Goal: Check status: Check status

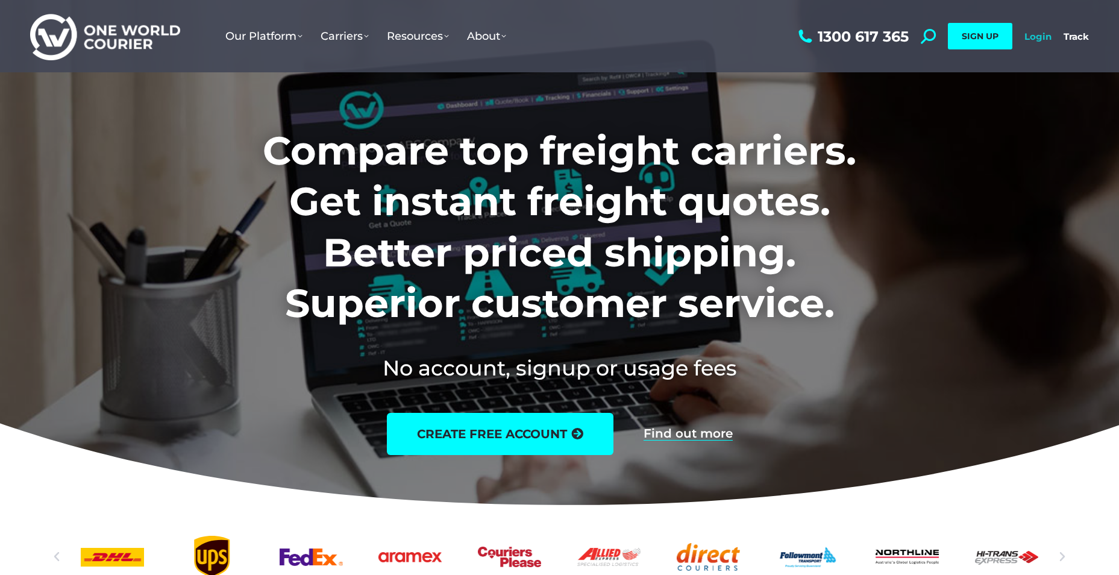
click at [1030, 36] on link "Login" at bounding box center [1037, 36] width 27 height 11
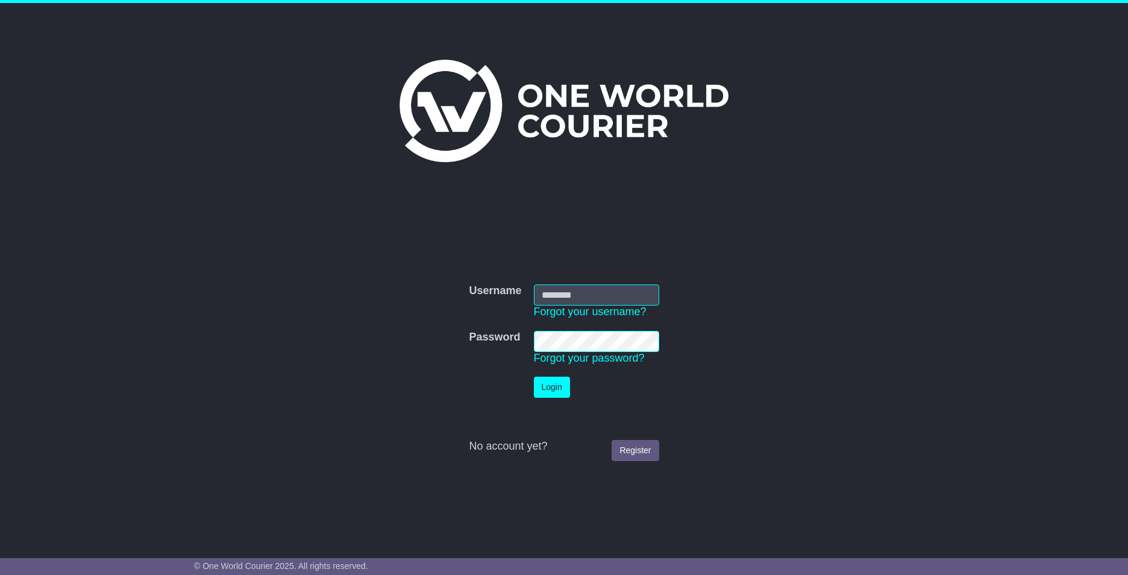
type input "**********"
click at [551, 384] on button "Login" at bounding box center [552, 387] width 36 height 21
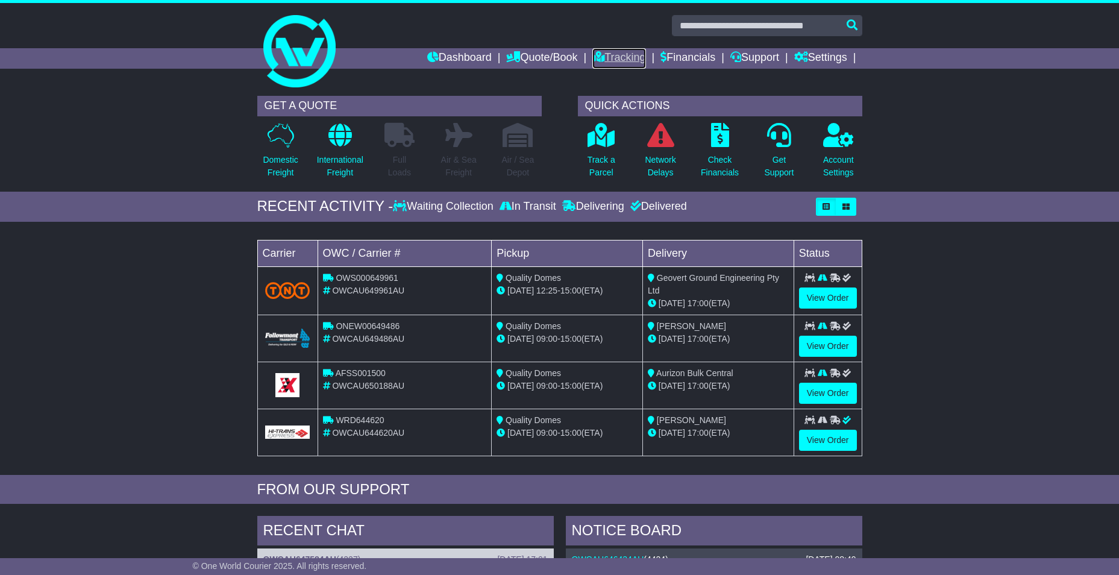
click at [627, 60] on link "Tracking" at bounding box center [618, 58] width 53 height 20
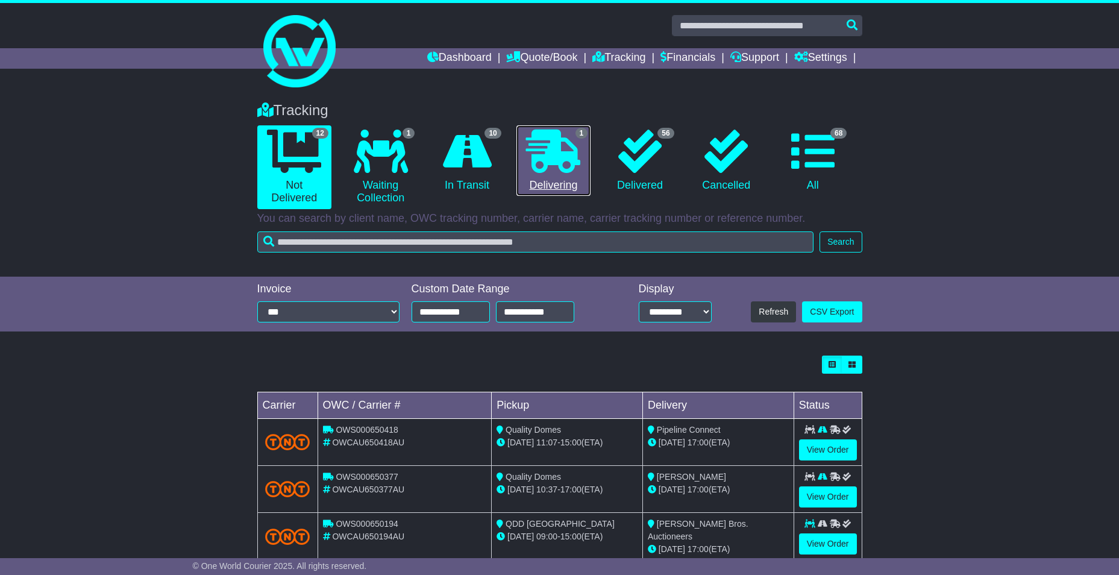
click at [566, 160] on icon at bounding box center [553, 151] width 54 height 43
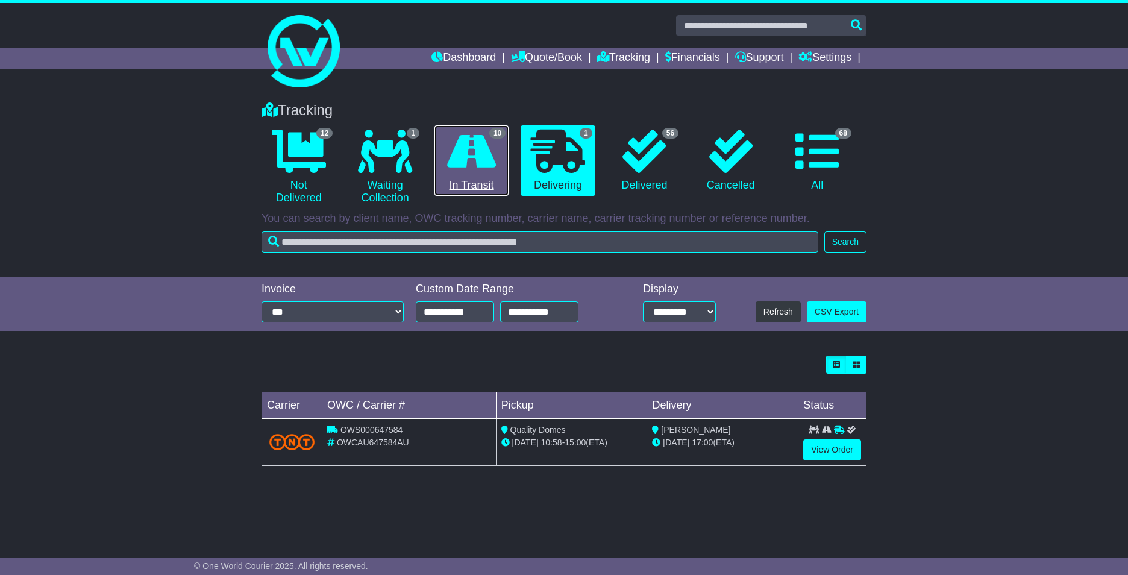
click at [492, 139] on div "10" at bounding box center [497, 133] width 16 height 13
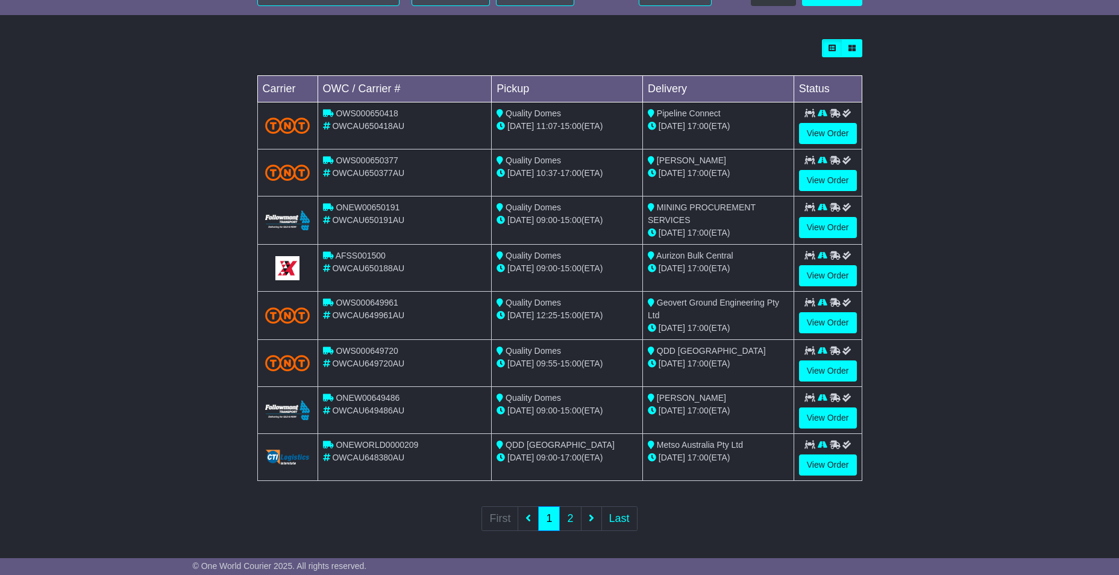
scroll to position [318, 0]
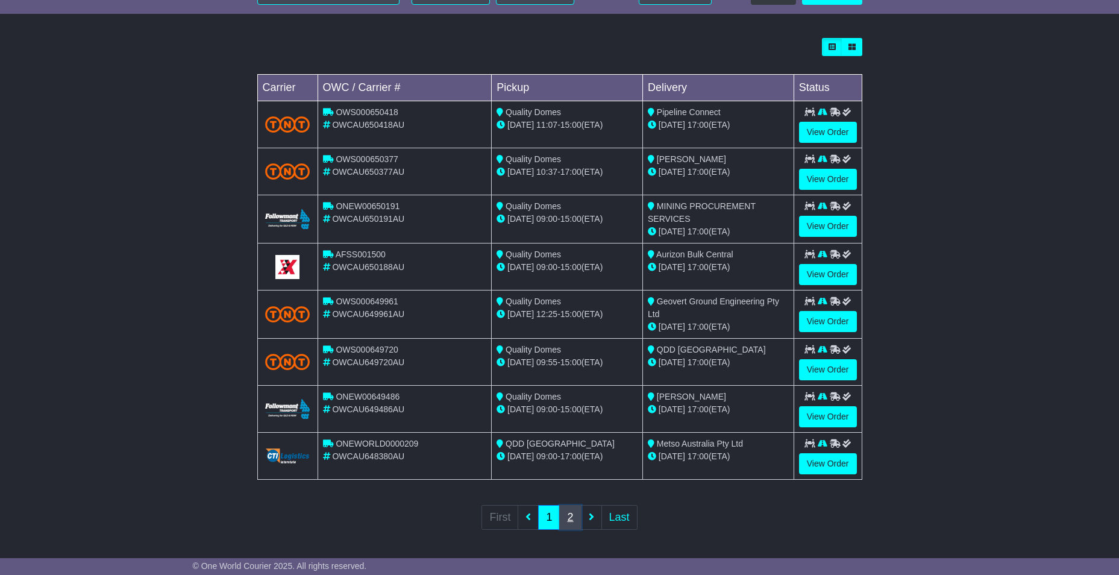
click at [577, 522] on link "2" at bounding box center [570, 517] width 22 height 25
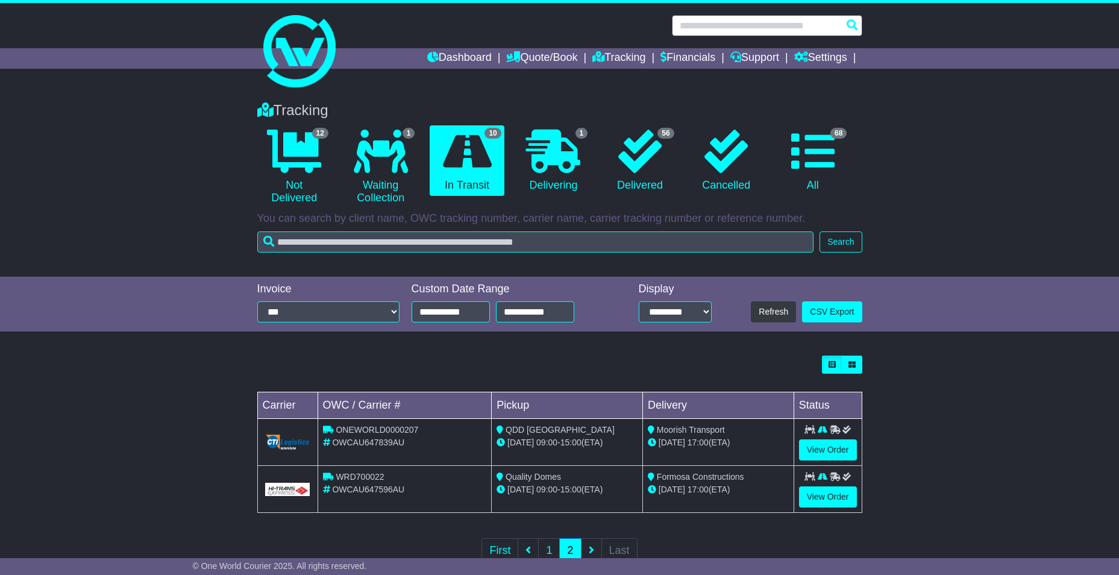
click at [709, 25] on input "text" at bounding box center [767, 25] width 190 height 21
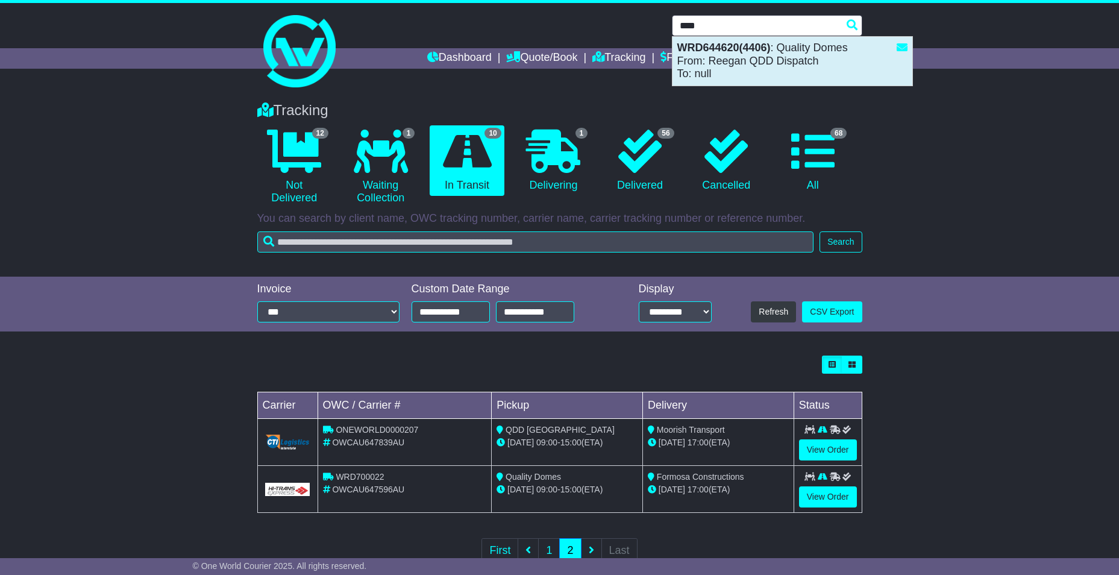
click at [732, 55] on div "WRD644620(4406) : Quality Domes From: Reegan QDD Dispatch To: null" at bounding box center [792, 61] width 240 height 49
type input "*********"
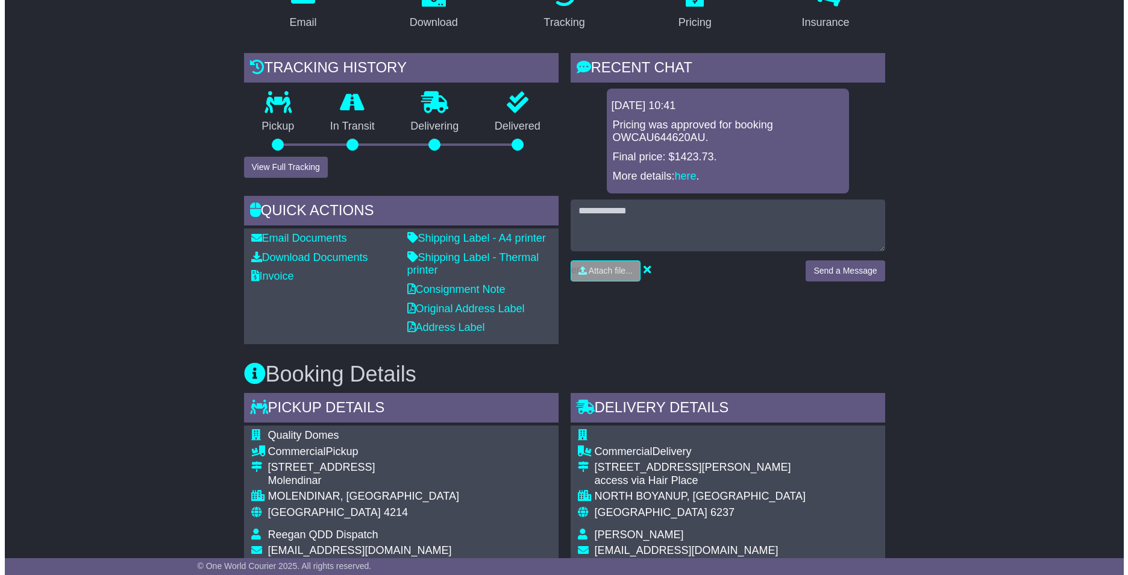
scroll to position [121, 0]
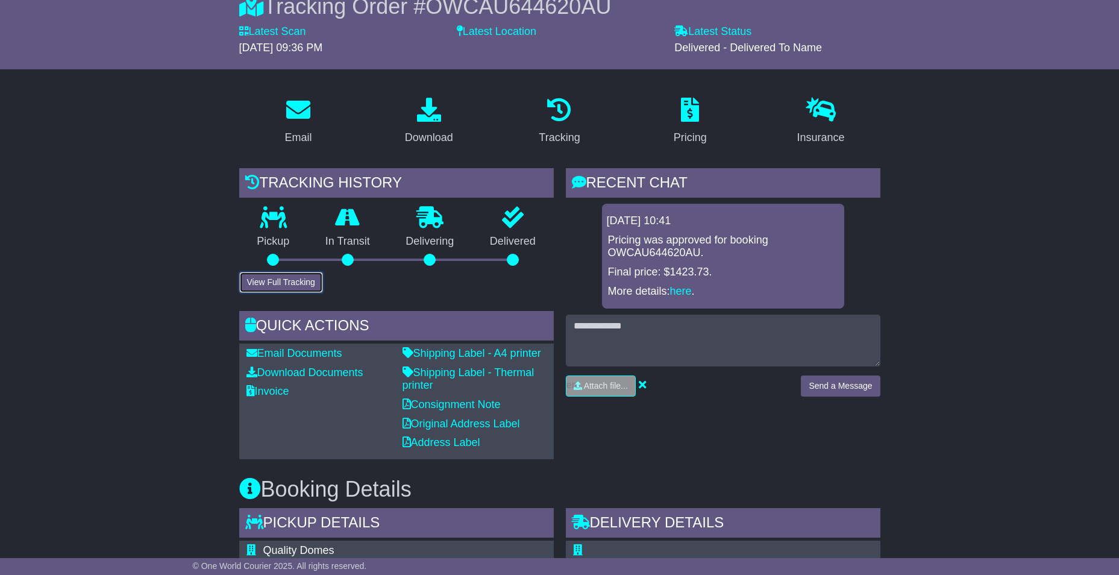
click at [317, 275] on button "View Full Tracking" at bounding box center [281, 282] width 84 height 21
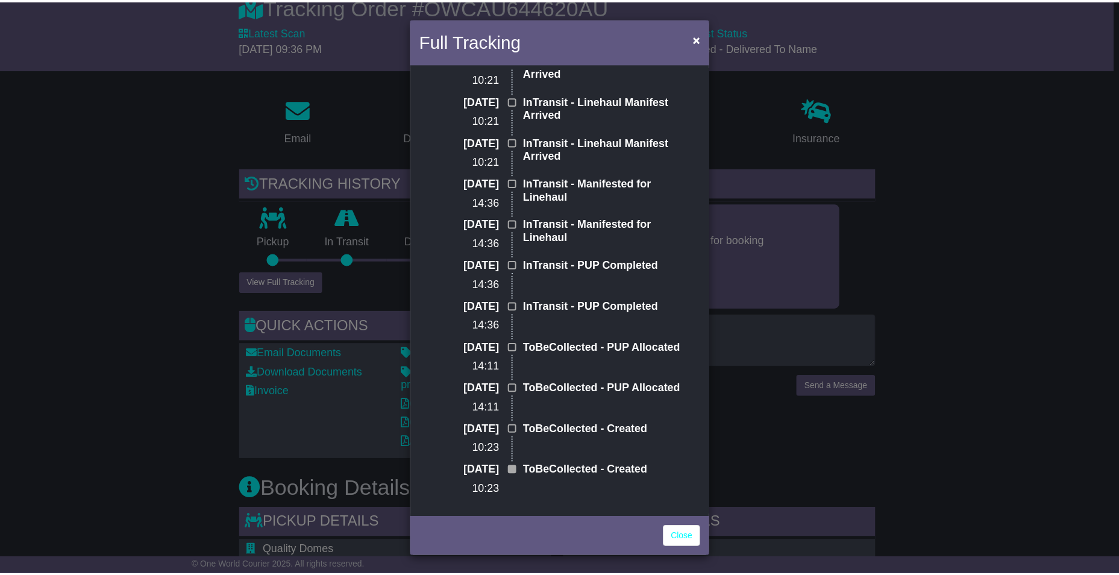
scroll to position [0, 0]
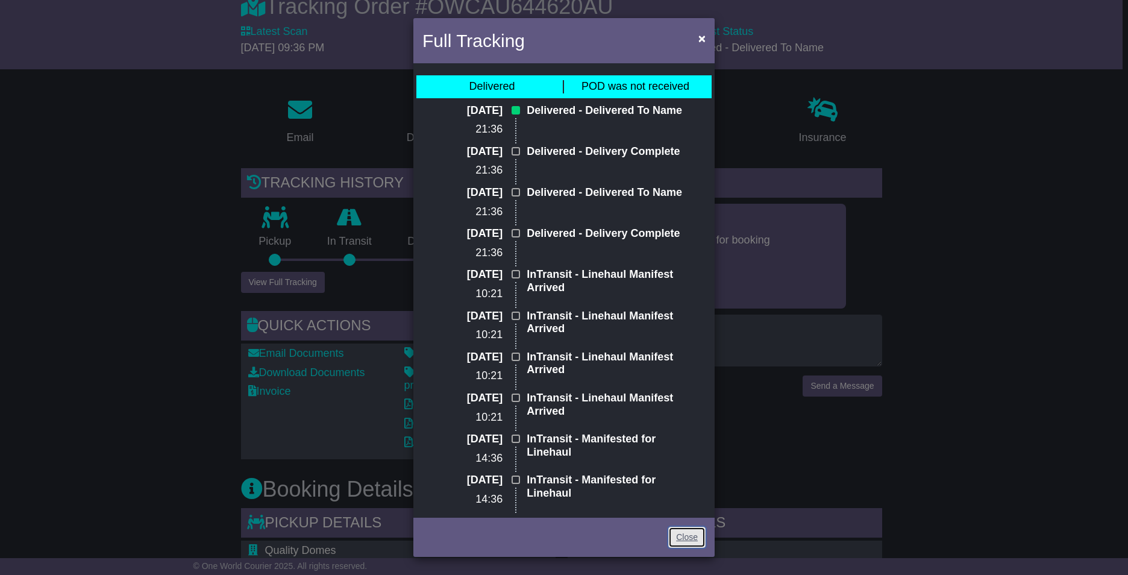
click at [693, 542] on link "Close" at bounding box center [686, 537] width 37 height 21
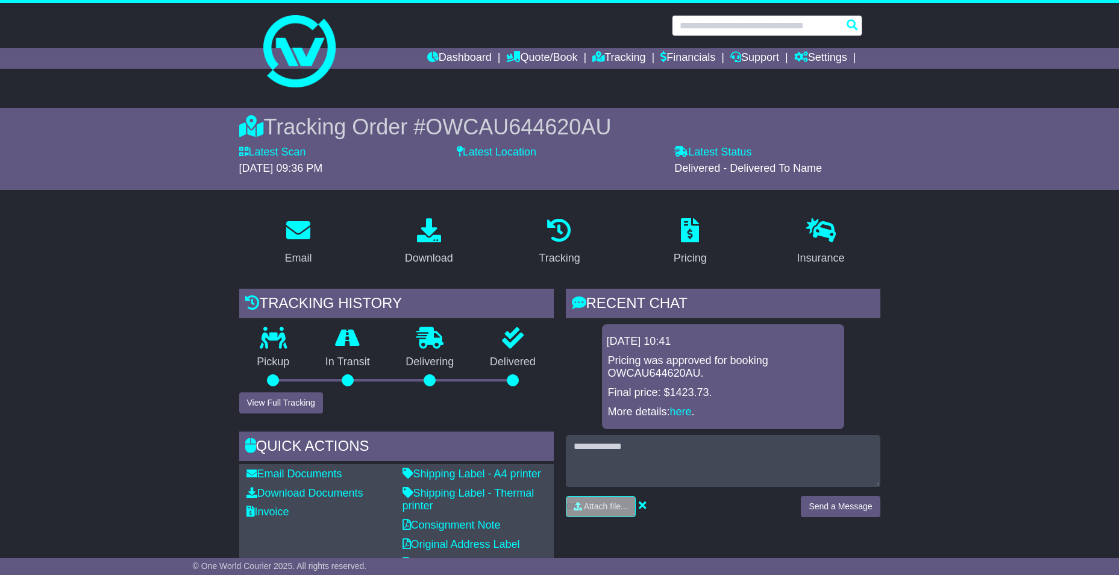
click at [728, 18] on input "text" at bounding box center [767, 25] width 190 height 21
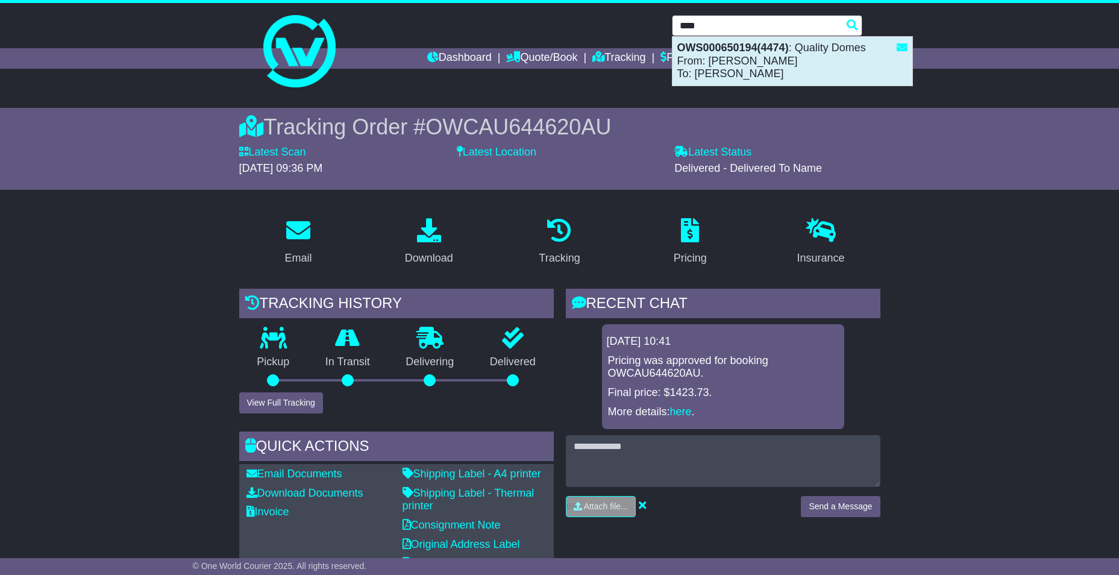
click at [726, 66] on div "OWS000650194(4474) : Quality Domes From: Lisa Regan To: Shane" at bounding box center [792, 61] width 240 height 49
type input "**********"
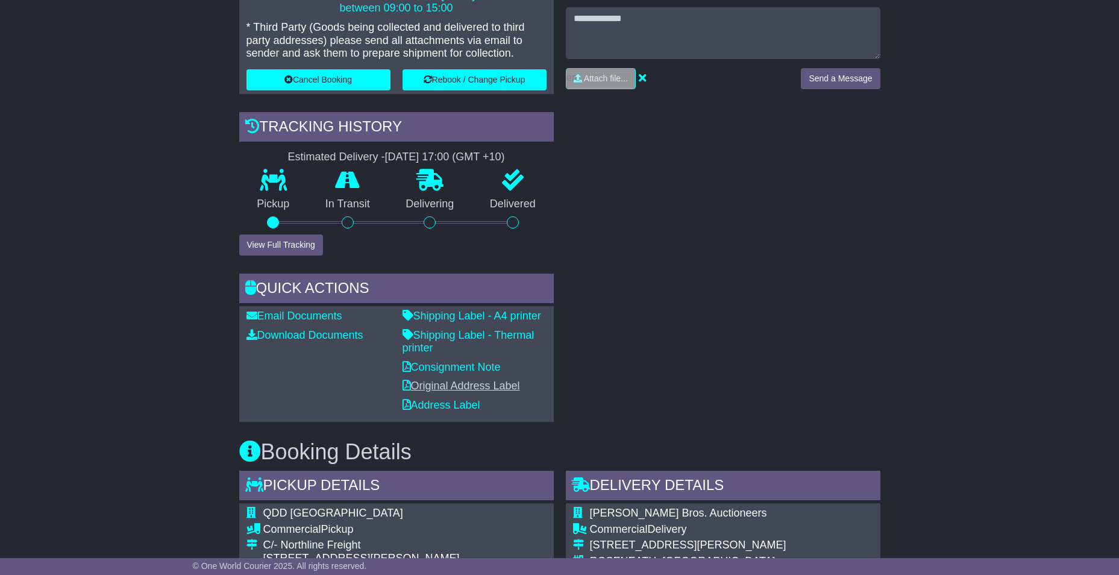
scroll to position [362, 0]
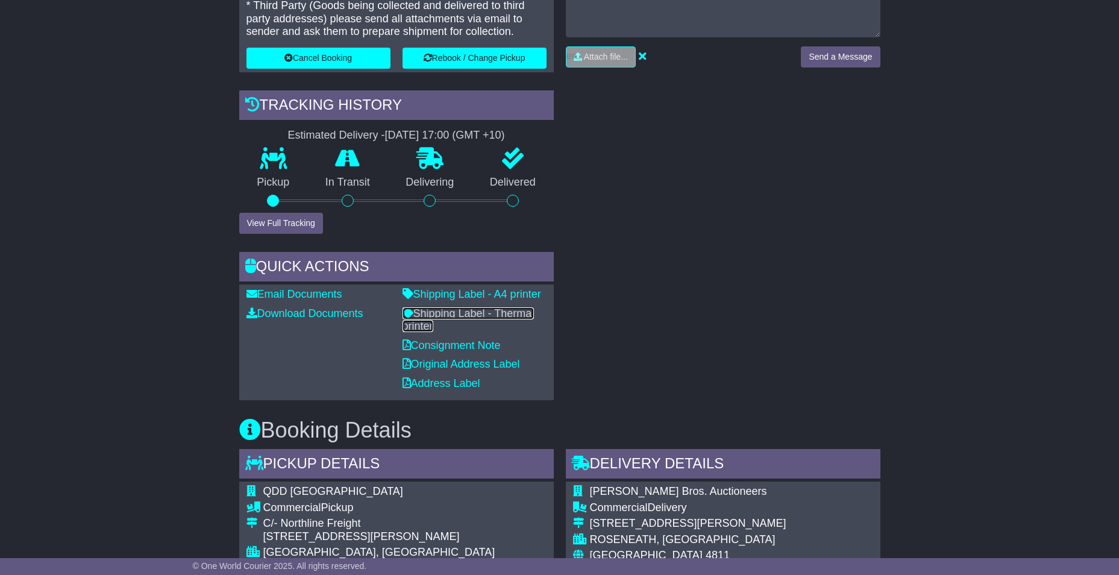
click at [455, 314] on link "Shipping Label - Thermal printer" at bounding box center [469, 319] width 132 height 25
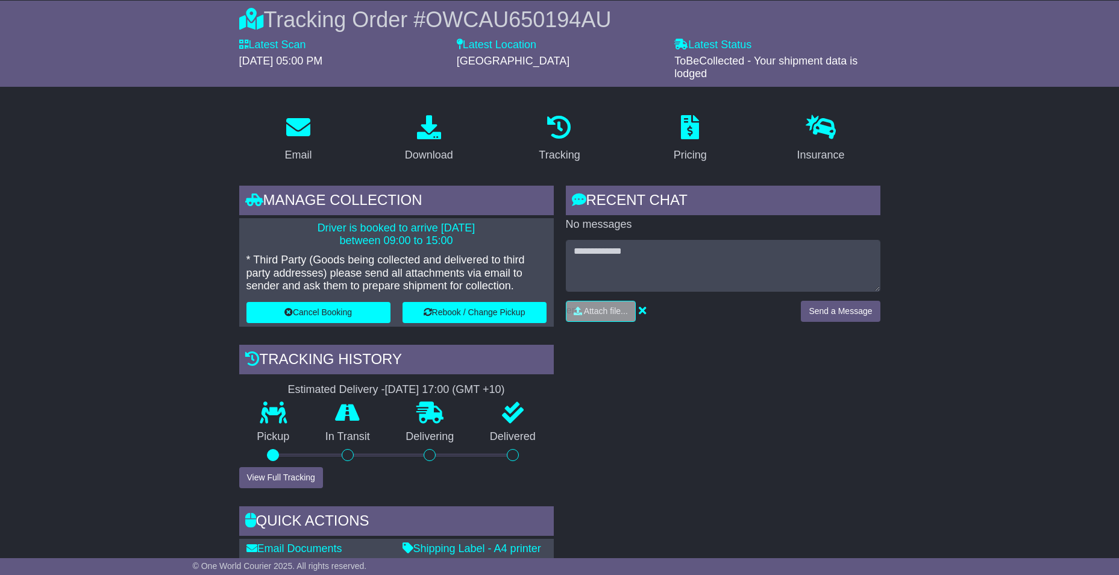
scroll to position [0, 0]
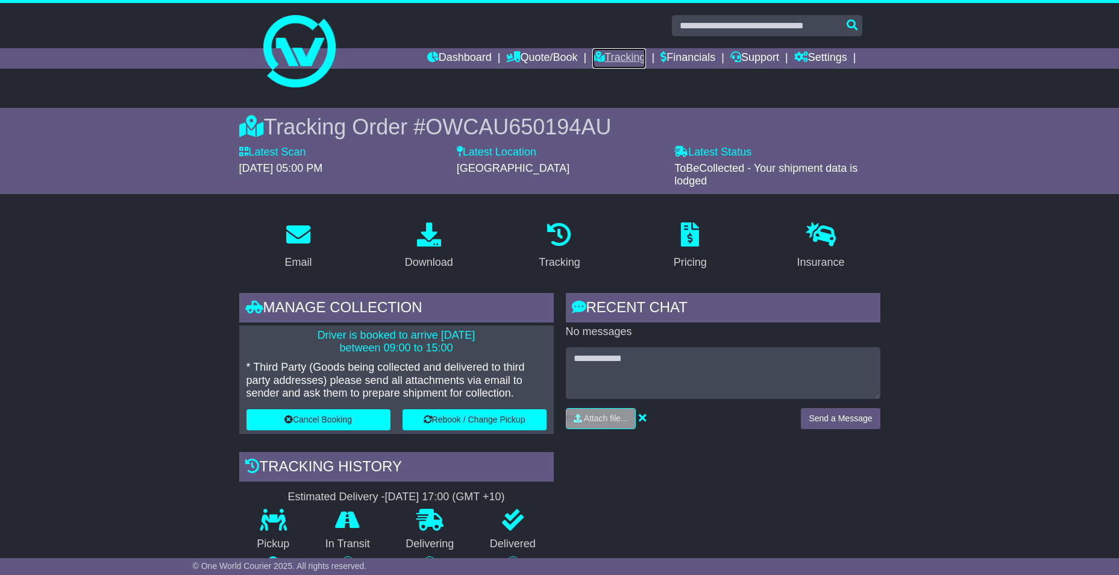
click at [597, 52] on icon at bounding box center [598, 56] width 12 height 11
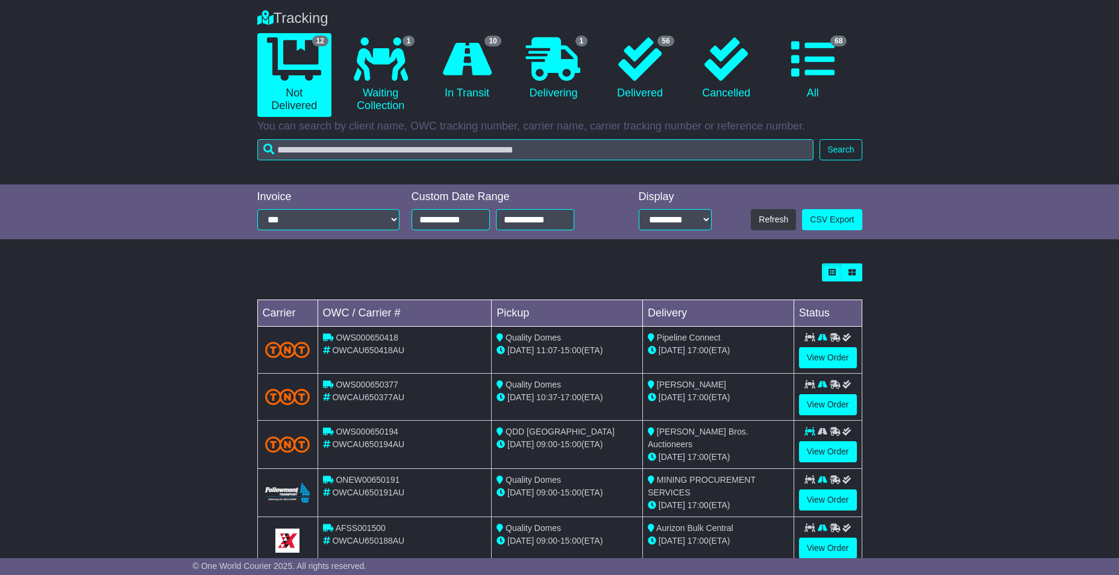
scroll to position [181, 0]
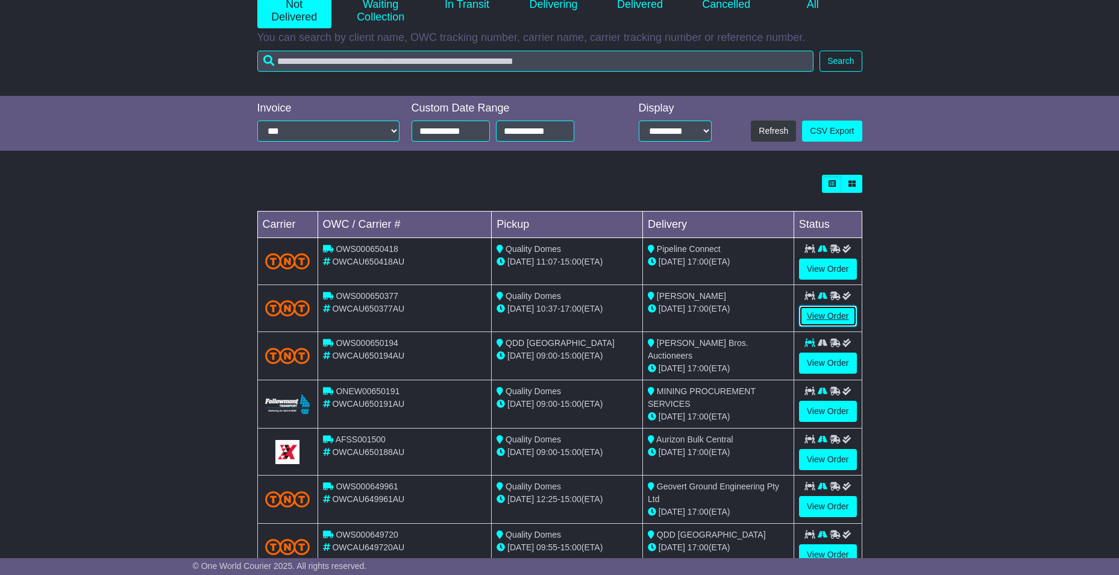
click at [833, 321] on link "View Order" at bounding box center [828, 315] width 58 height 21
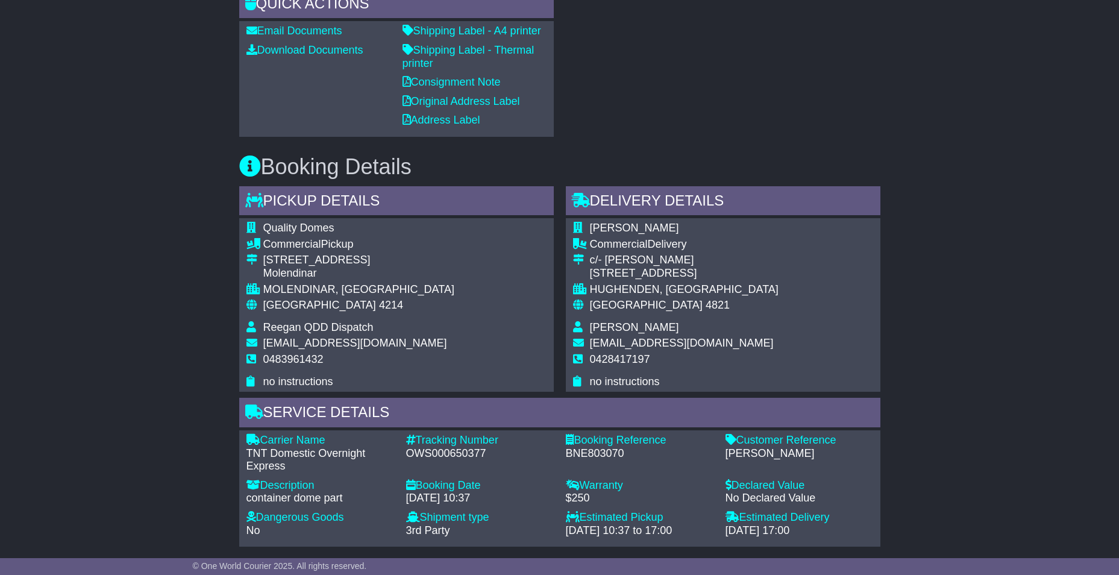
scroll to position [301, 0]
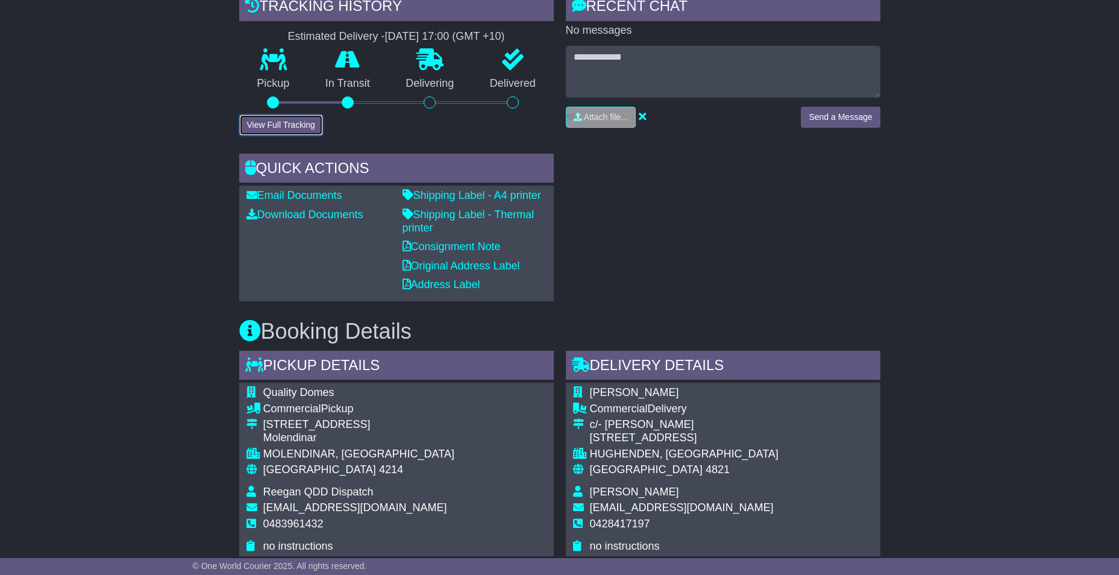
click at [276, 127] on button "View Full Tracking" at bounding box center [281, 124] width 84 height 21
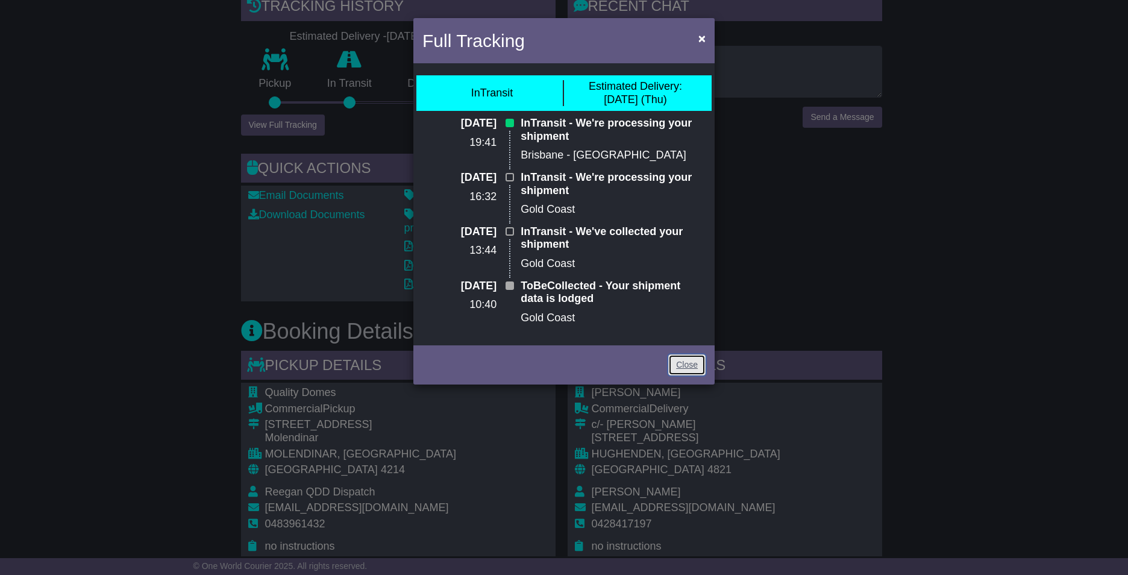
click at [682, 363] on link "Close" at bounding box center [686, 364] width 37 height 21
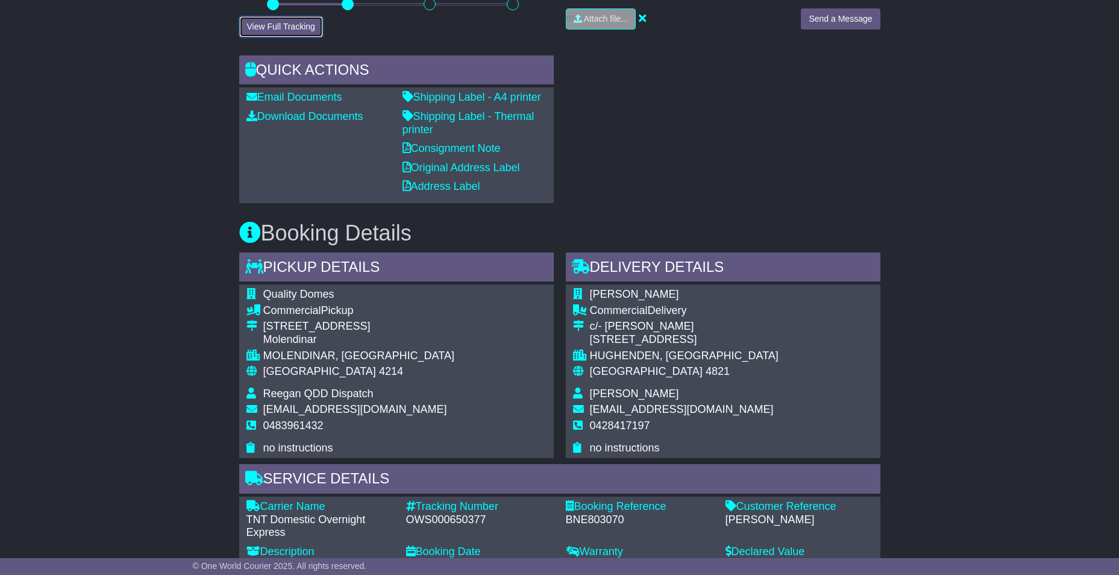
scroll to position [422, 0]
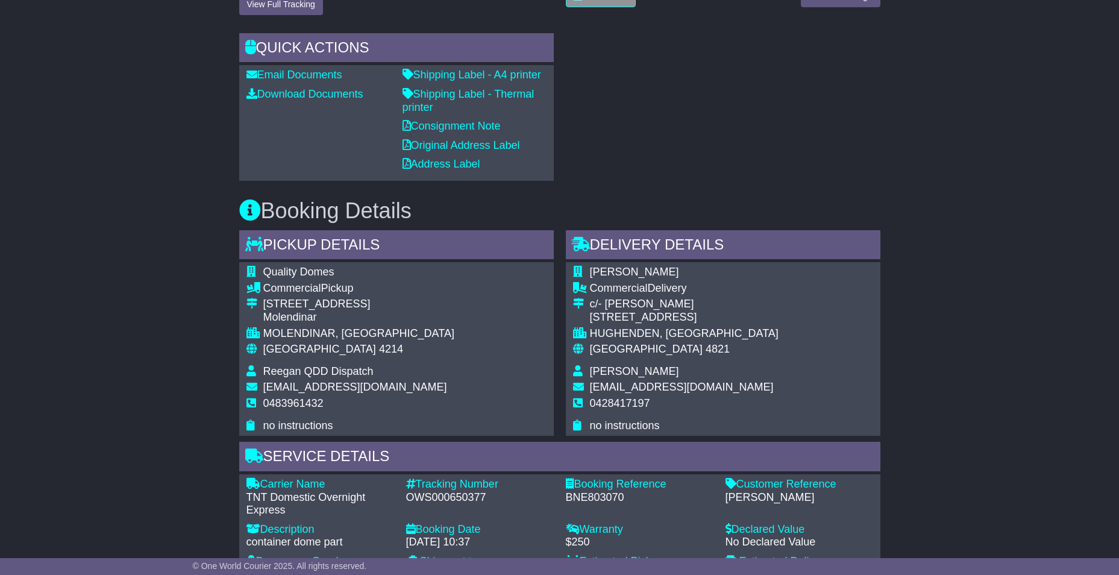
click at [609, 403] on span "0428417197" at bounding box center [620, 403] width 60 height 12
copy span "0428417197"
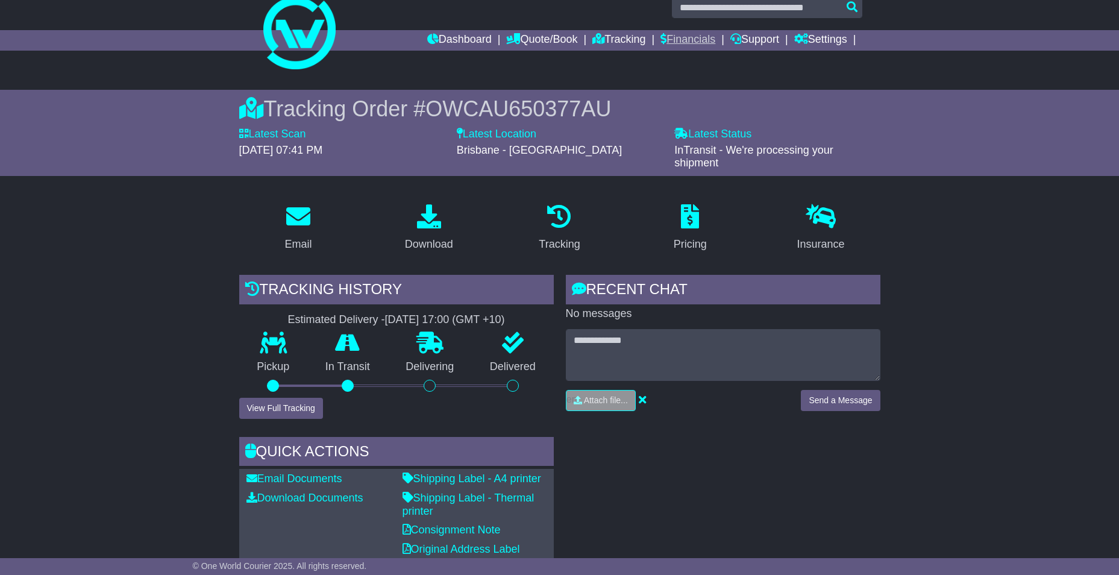
scroll to position [0, 0]
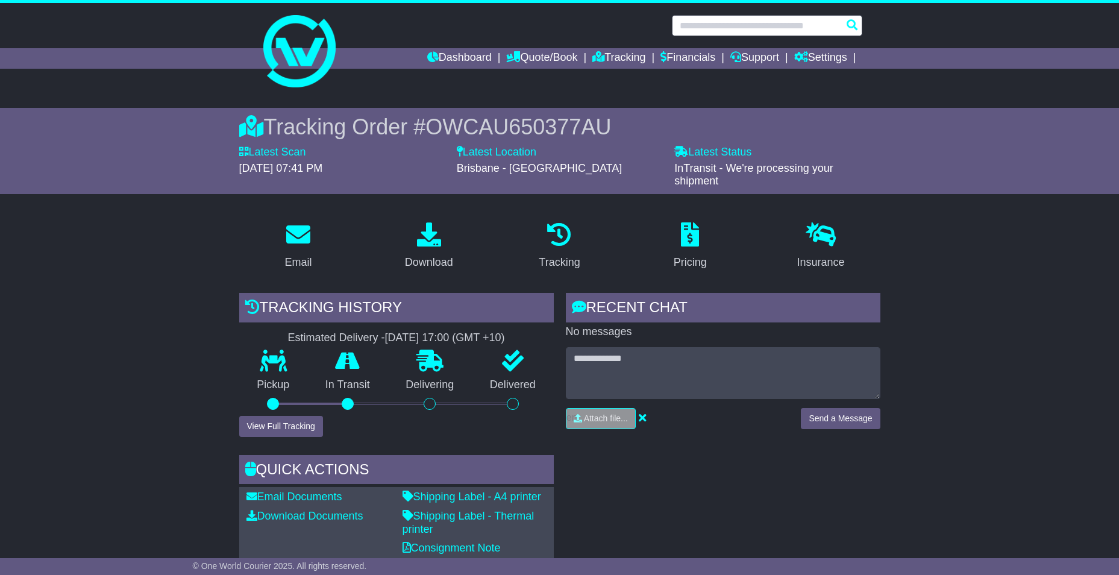
click at [712, 30] on input "text" at bounding box center [767, 25] width 190 height 21
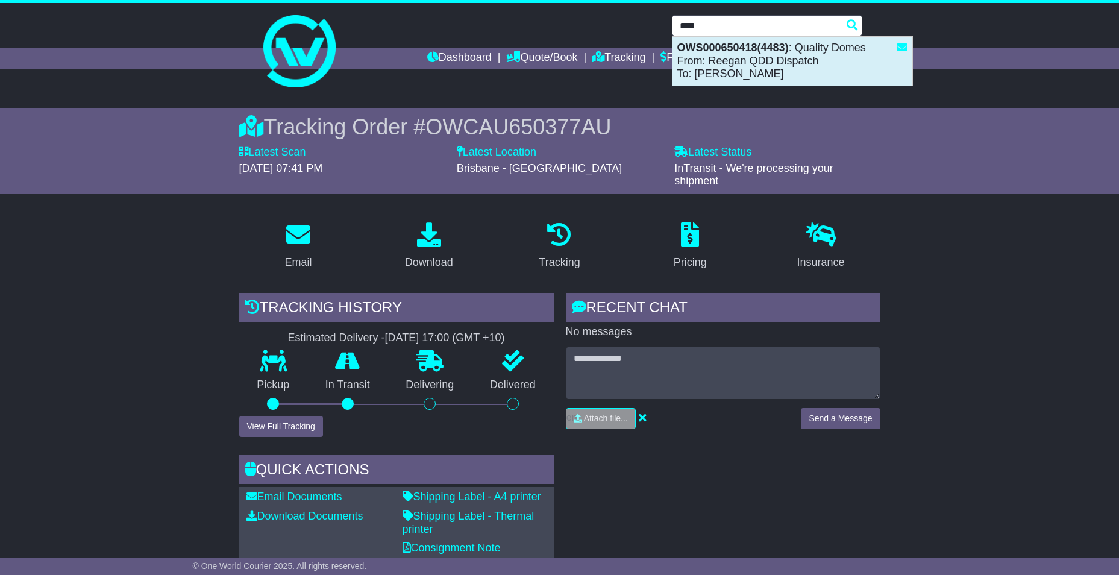
click at [722, 64] on div "OWS000650418(4483) : Quality Domes From: Reegan QDD Dispatch To: [PERSON_NAME]" at bounding box center [792, 61] width 240 height 49
type input "**********"
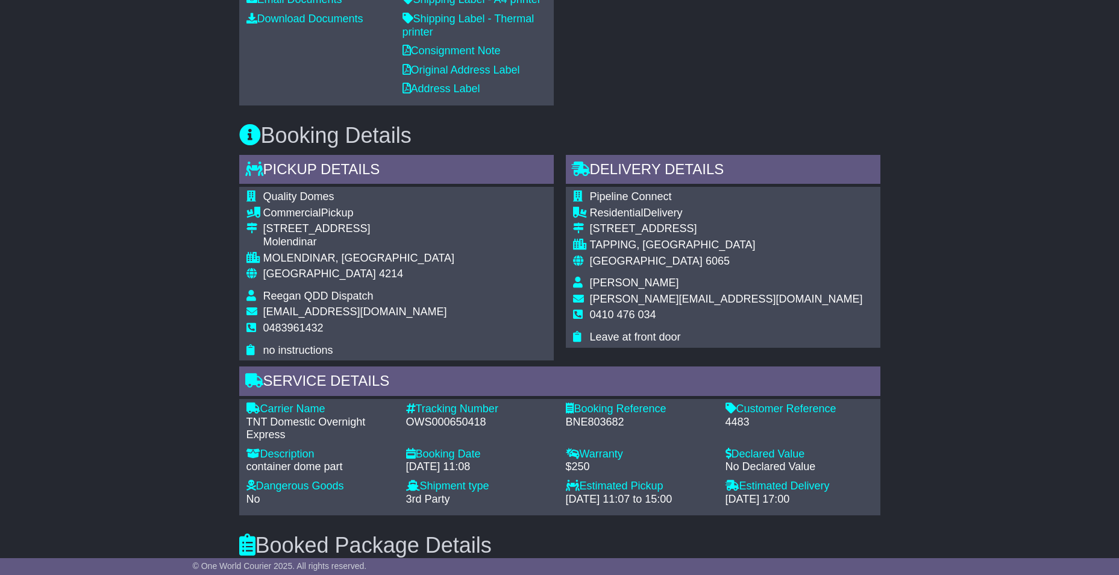
scroll to position [663, 0]
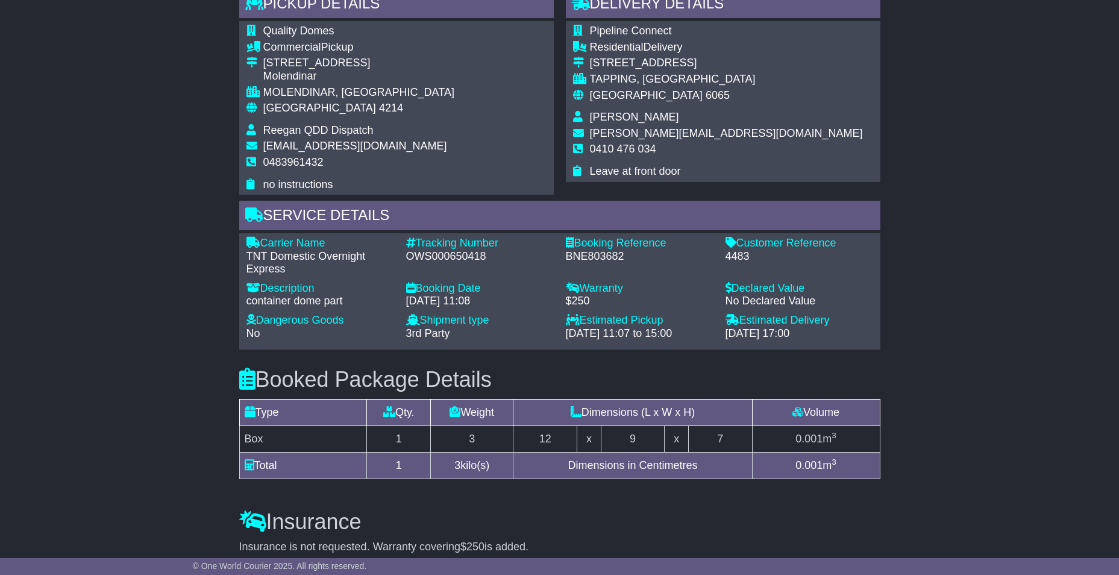
click at [627, 148] on span "0410 476 034" at bounding box center [623, 149] width 66 height 12
copy tbody "0410 476 034"
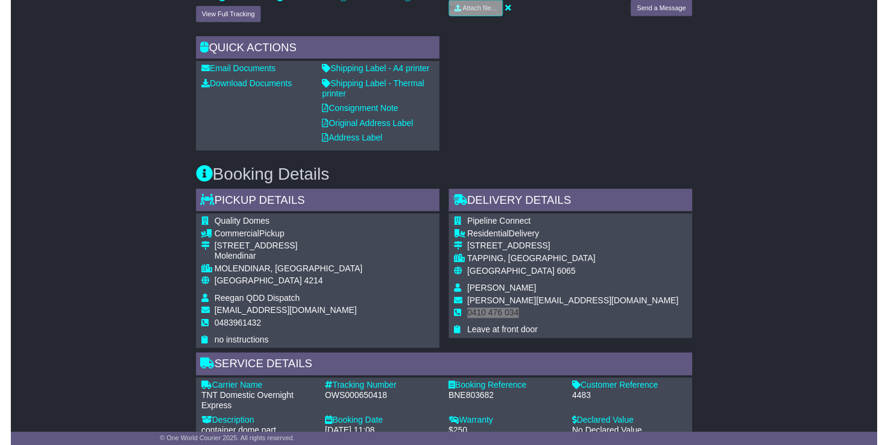
scroll to position [482, 0]
